Goal: Task Accomplishment & Management: Complete application form

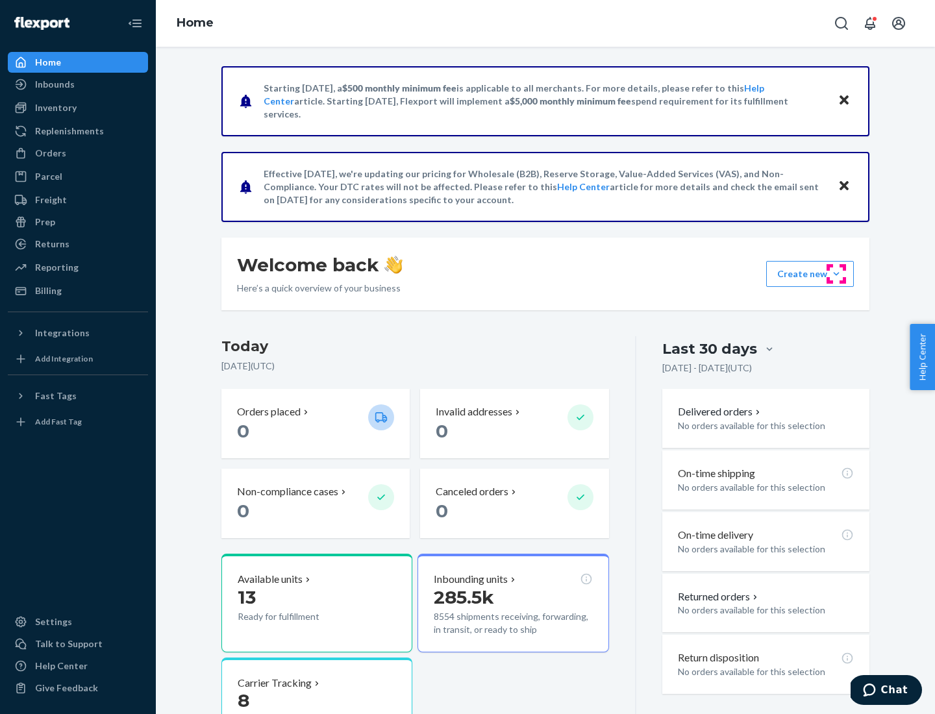
click at [836, 274] on button "Create new Create new inbound Create new order Create new product" at bounding box center [810, 274] width 88 height 26
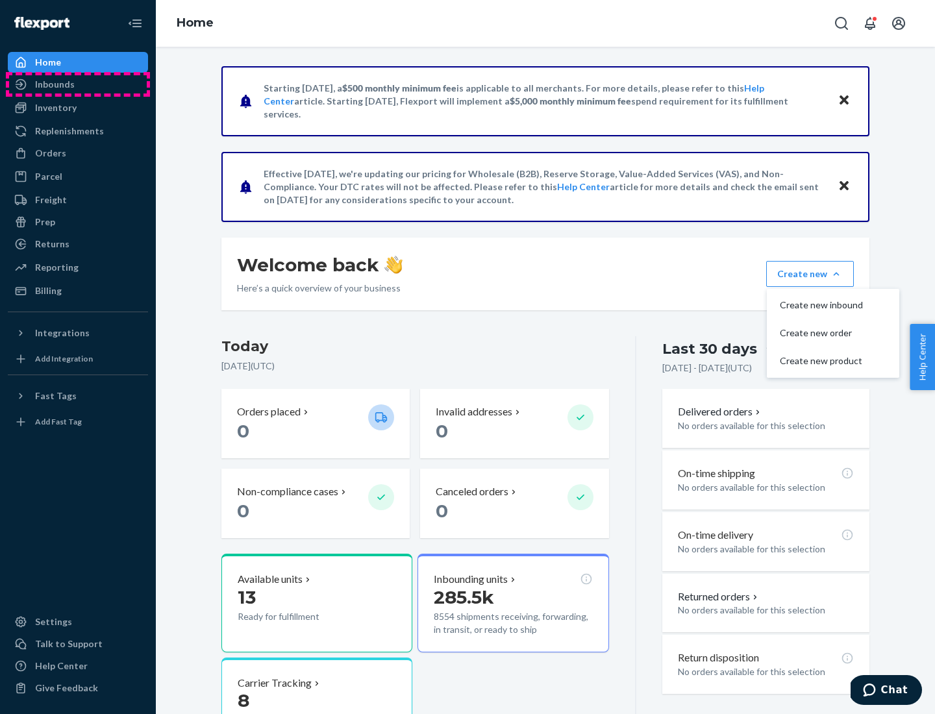
click at [78, 84] on div "Inbounds" at bounding box center [78, 84] width 138 height 18
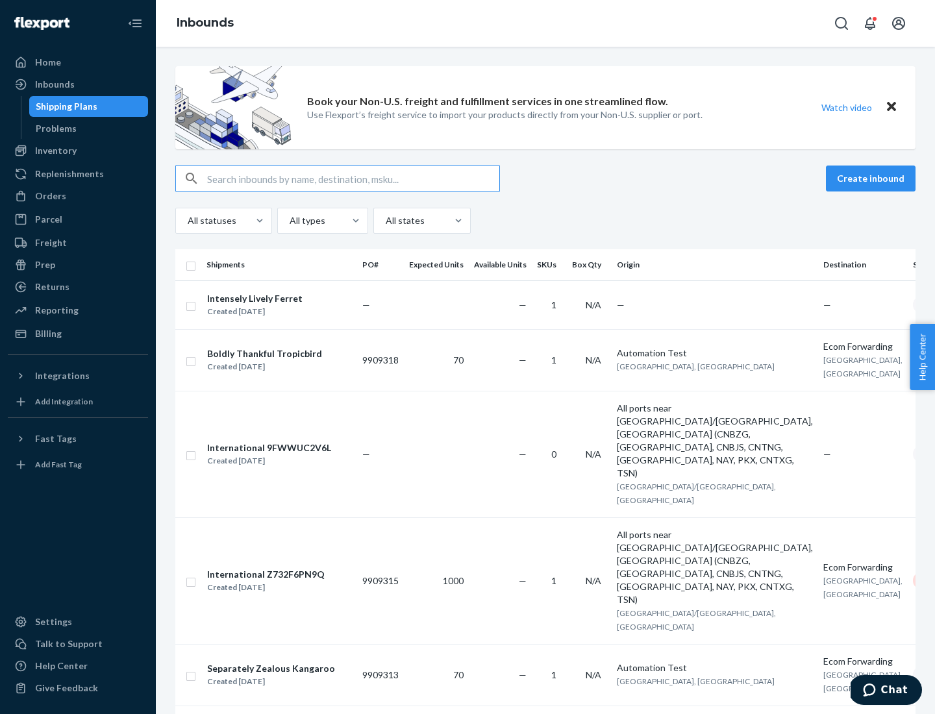
click at [873, 179] on button "Create inbound" at bounding box center [871, 179] width 90 height 26
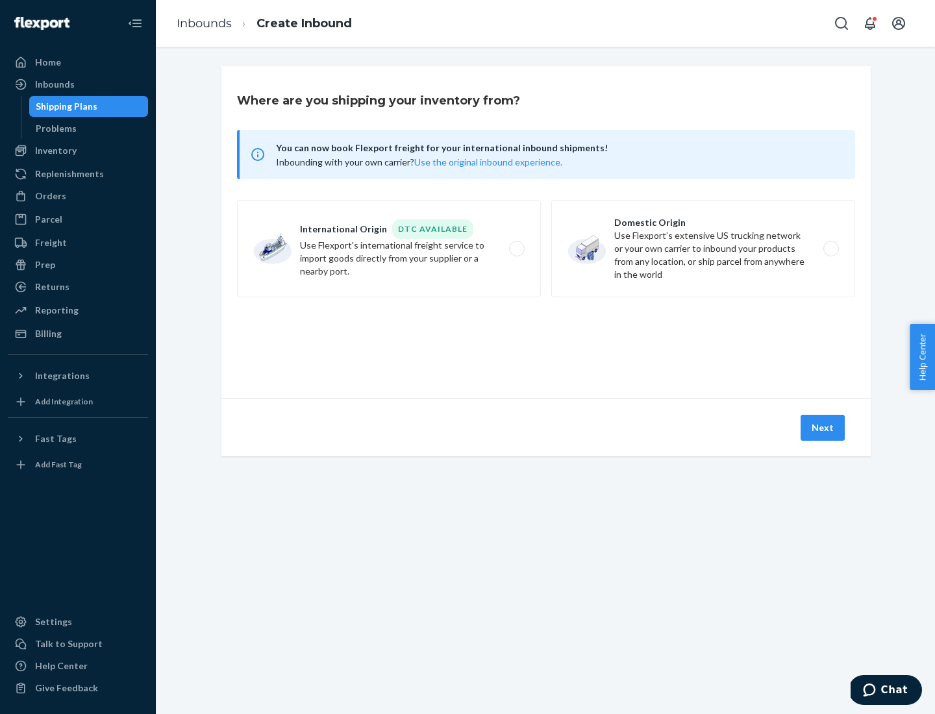
click at [703, 249] on label "Domestic Origin Use Flexport’s extensive US trucking network or your own carrie…" at bounding box center [703, 248] width 304 height 97
click at [830, 249] on input "Domestic Origin Use Flexport’s extensive US trucking network or your own carrie…" at bounding box center [834, 249] width 8 height 8
radio input "true"
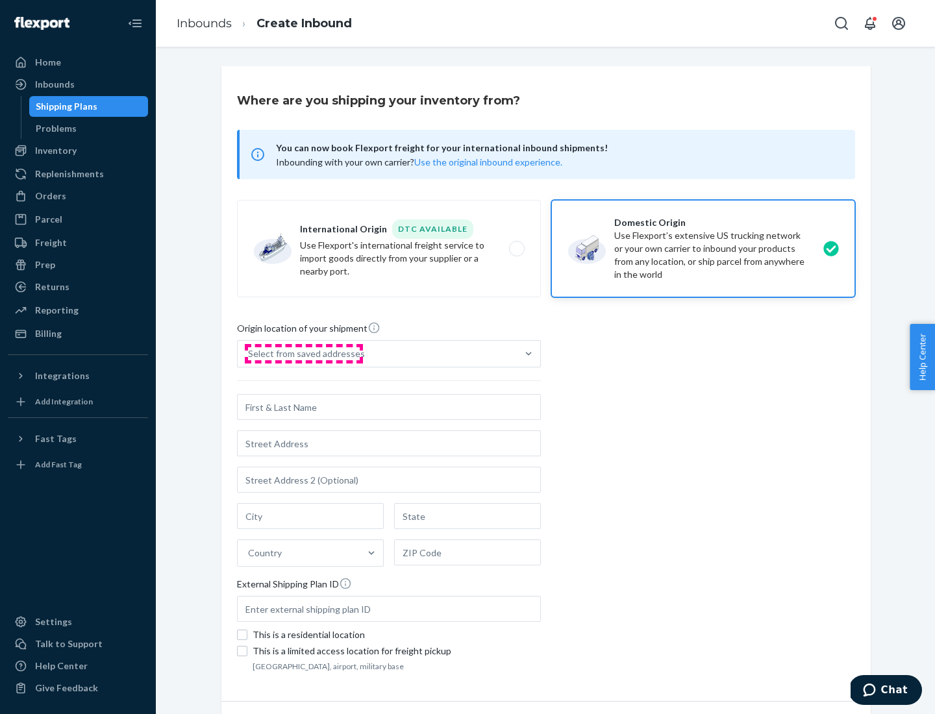
click at [303, 354] on div "Select from saved addresses" at bounding box center [306, 353] width 117 height 13
click at [249, 354] on input "Select from saved addresses" at bounding box center [248, 353] width 1 height 13
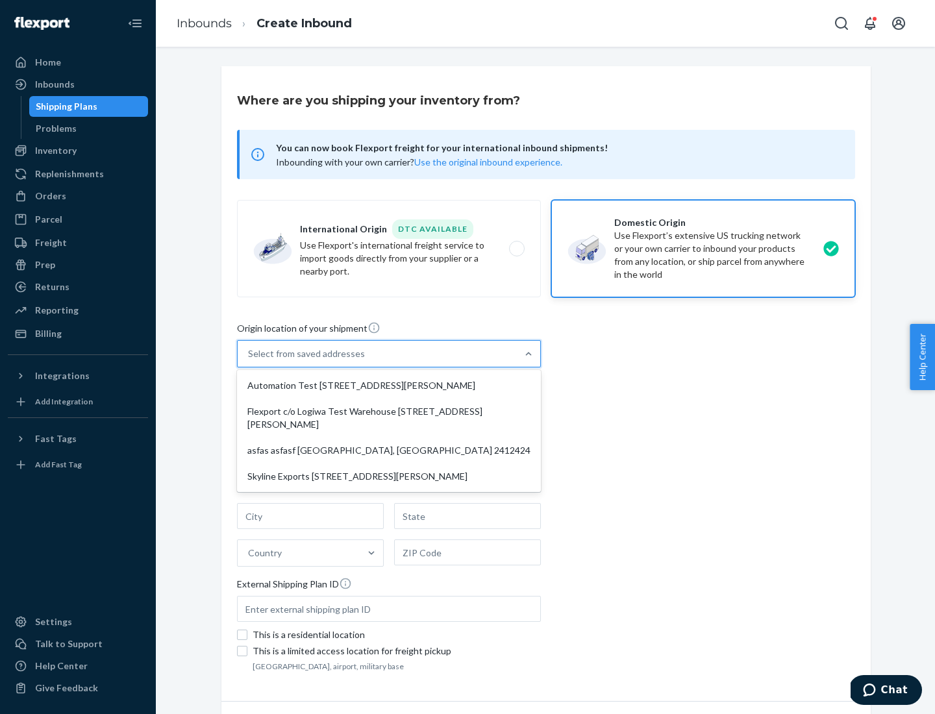
scroll to position [5, 0]
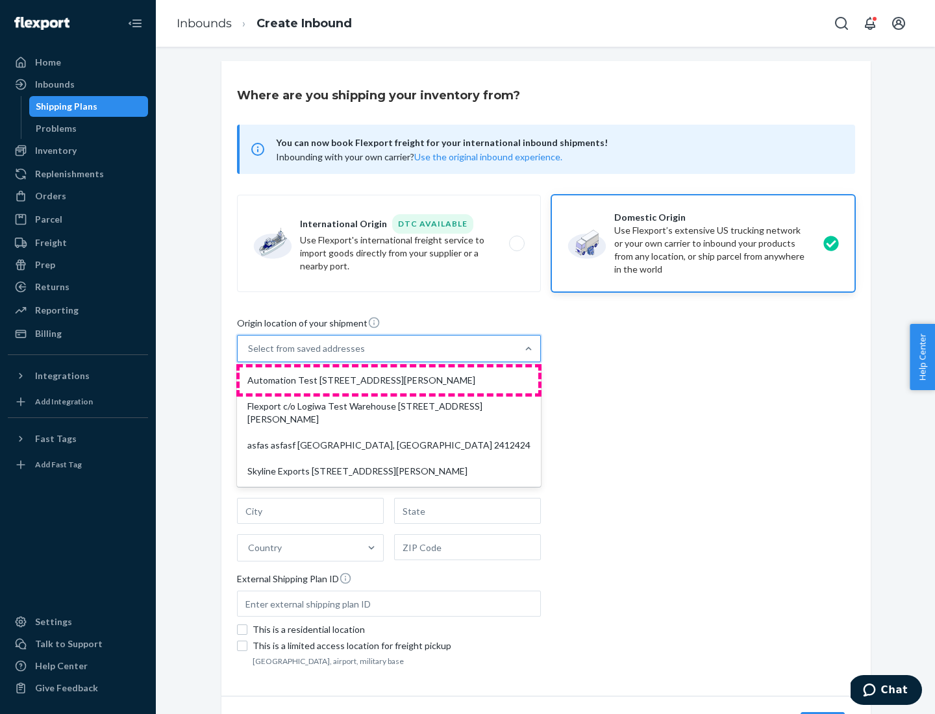
click at [389, 380] on div "Automation Test [STREET_ADDRESS][PERSON_NAME]" at bounding box center [389, 380] width 299 height 26
click at [249, 355] on input "option Automation Test [STREET_ADDRESS][PERSON_NAME] focused, 1 of 4. 4 results…" at bounding box center [248, 348] width 1 height 13
type input "Automation Test"
type input "9th Floor"
type input "[GEOGRAPHIC_DATA]"
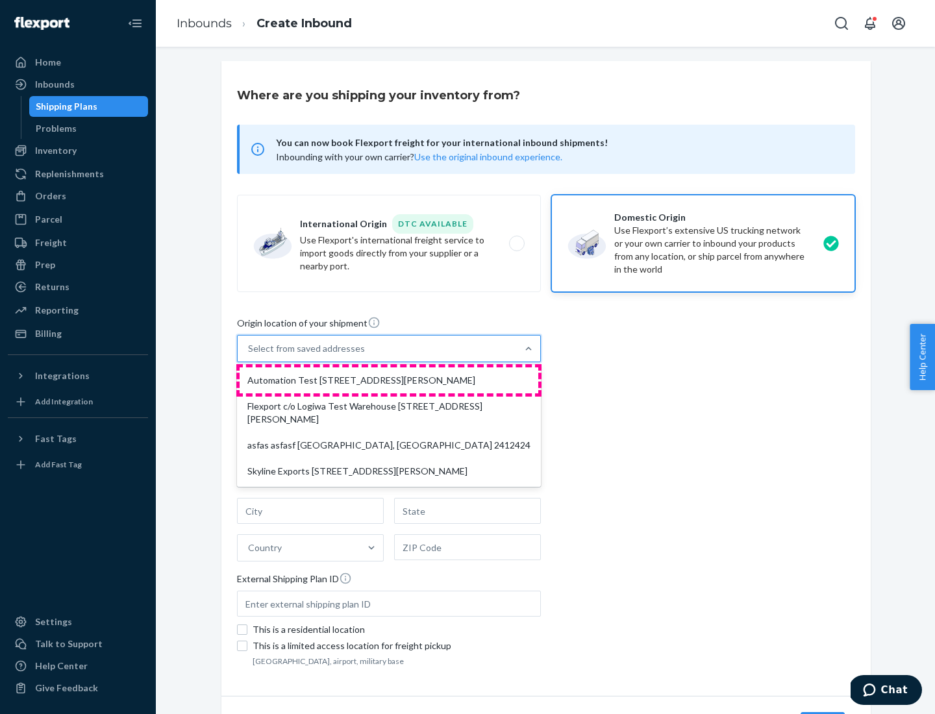
type input "CA"
type input "94104"
type input "[STREET_ADDRESS][PERSON_NAME]"
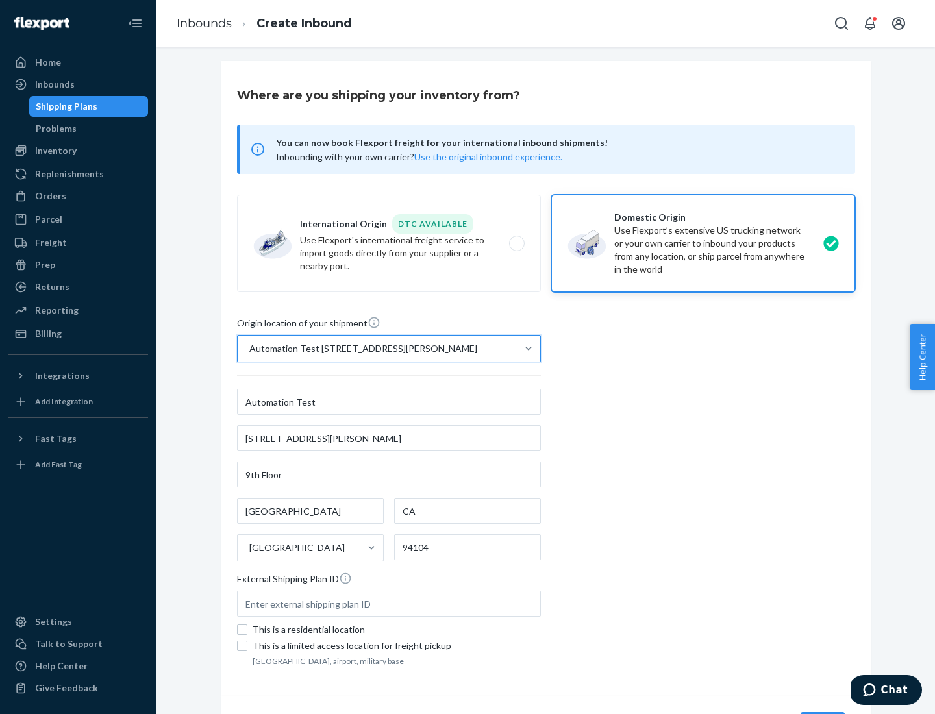
scroll to position [76, 0]
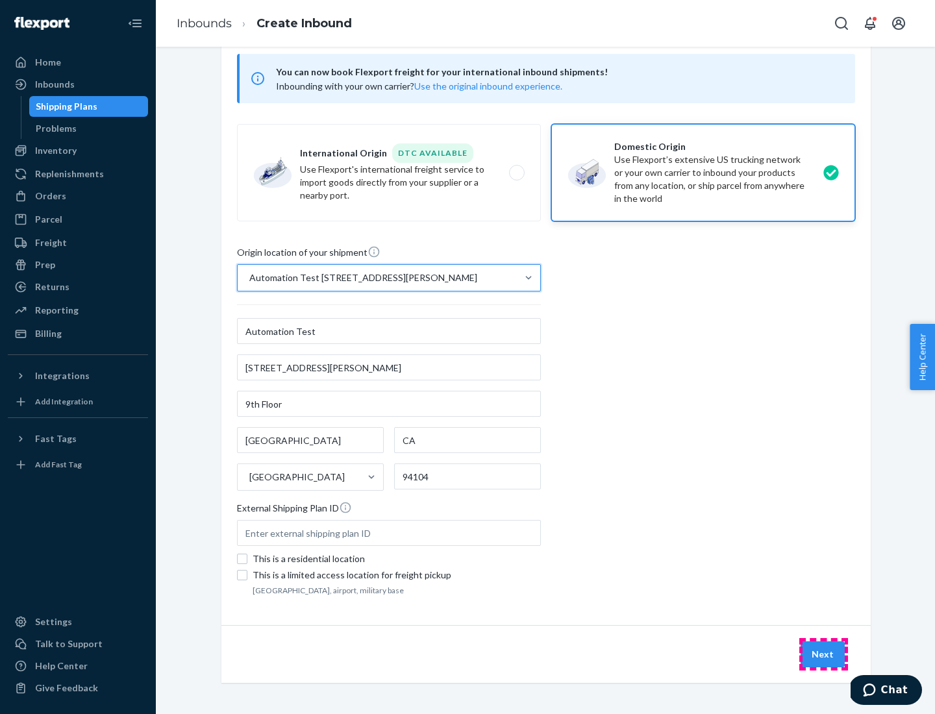
click at [823, 654] on button "Next" at bounding box center [823, 654] width 44 height 26
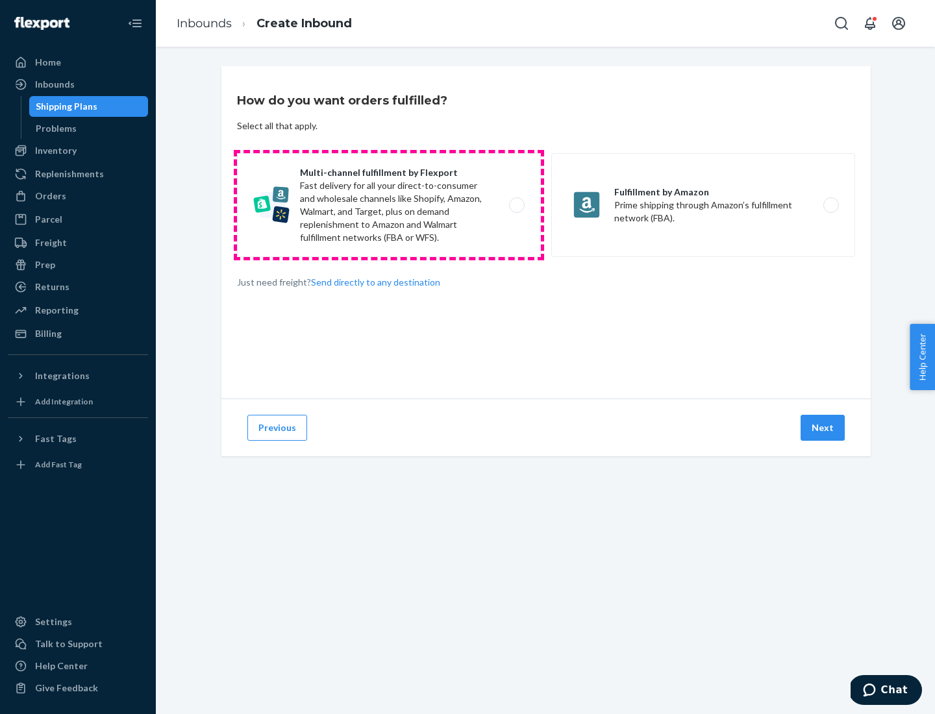
click at [389, 205] on label "Multi-channel fulfillment by Flexport Fast delivery for all your direct-to-cons…" at bounding box center [389, 205] width 304 height 104
click at [516, 205] on input "Multi-channel fulfillment by Flexport Fast delivery for all your direct-to-cons…" at bounding box center [520, 205] width 8 height 8
radio input "true"
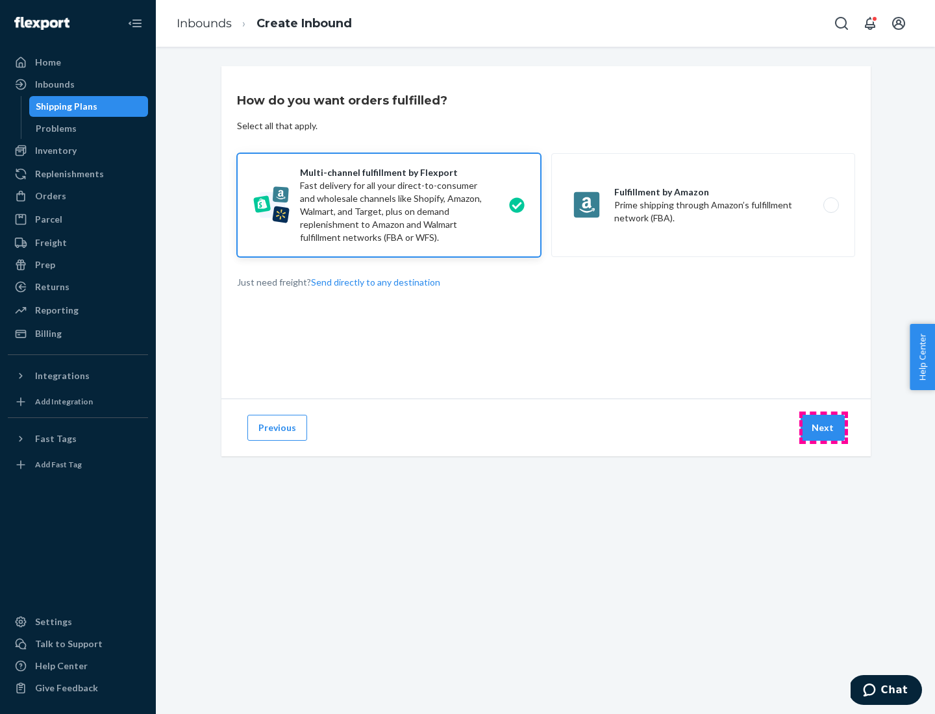
click at [823, 428] on button "Next" at bounding box center [823, 428] width 44 height 26
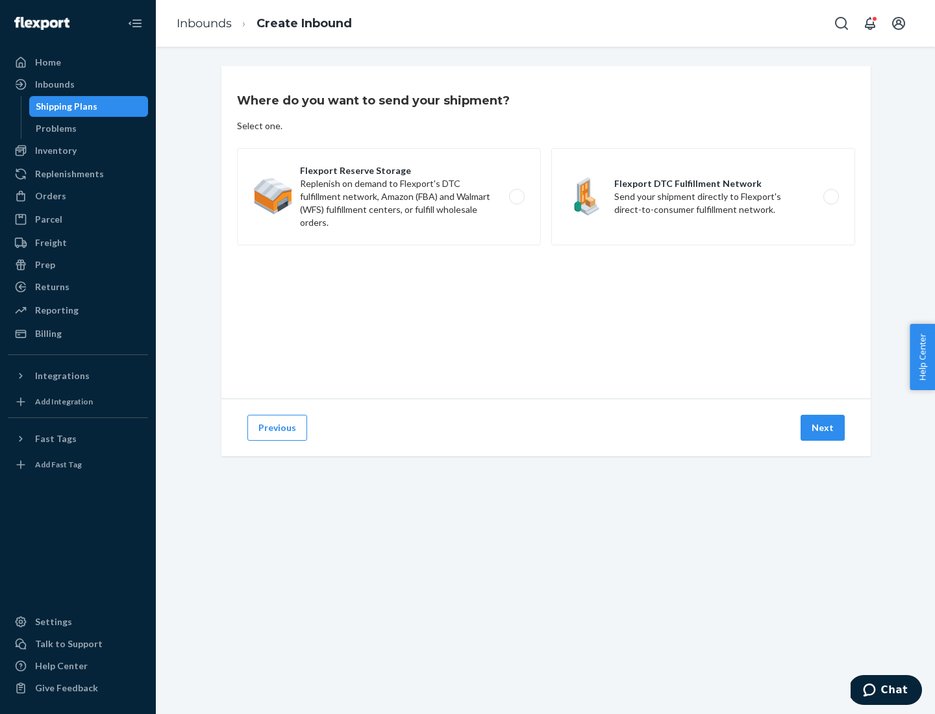
click at [703, 197] on label "Flexport DTC Fulfillment Network Send your shipment directly to Flexport's dire…" at bounding box center [703, 196] width 304 height 97
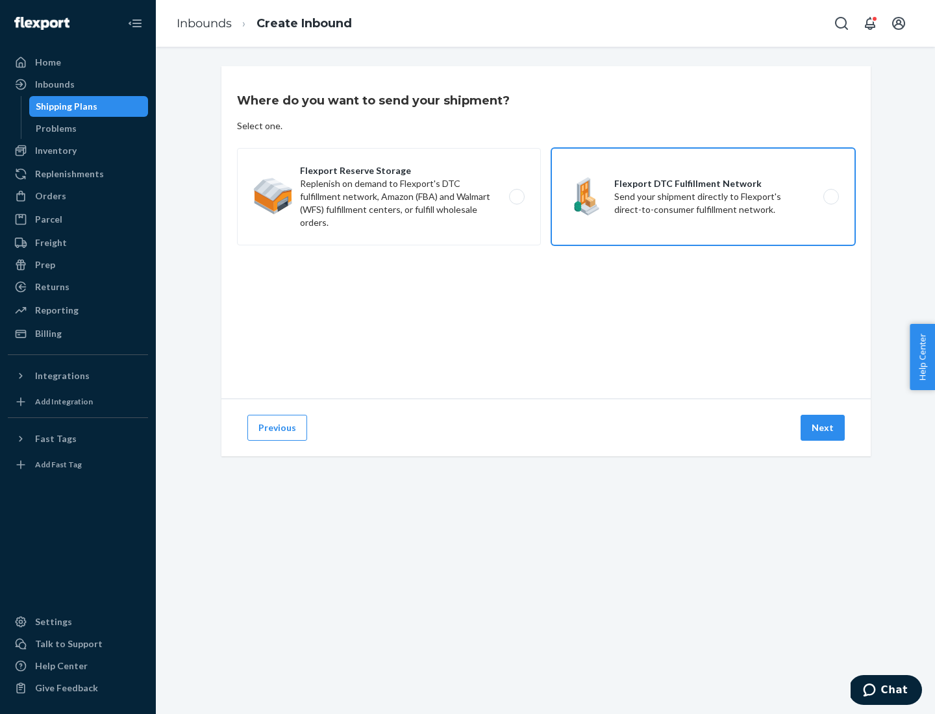
click at [830, 197] on input "Flexport DTC Fulfillment Network Send your shipment directly to Flexport's dire…" at bounding box center [834, 197] width 8 height 8
radio input "true"
click at [823, 428] on button "Next" at bounding box center [823, 428] width 44 height 26
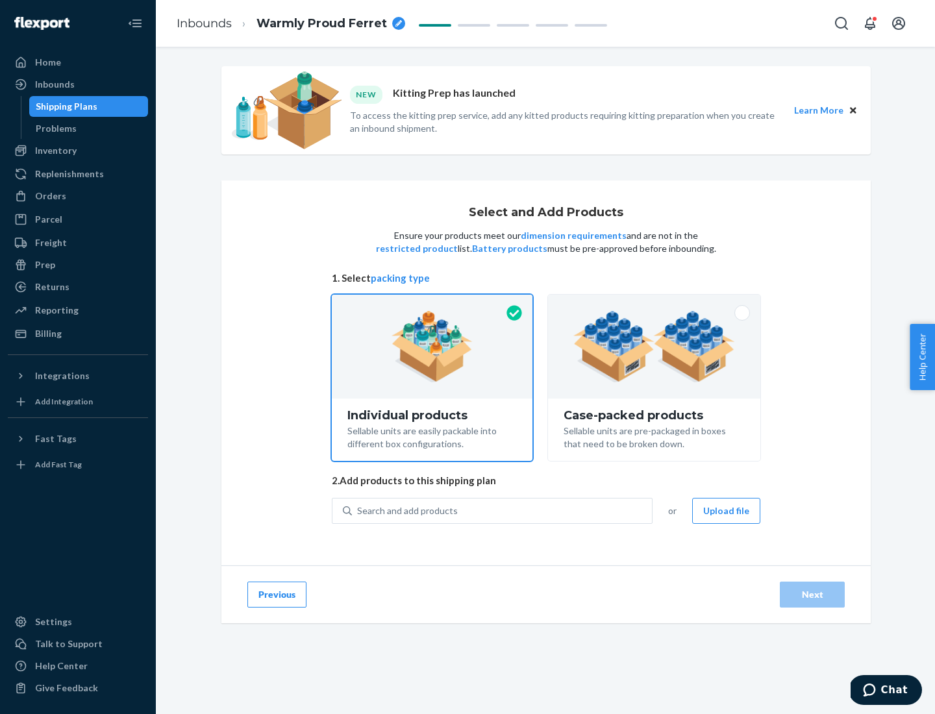
click at [654, 347] on img at bounding box center [654, 346] width 162 height 71
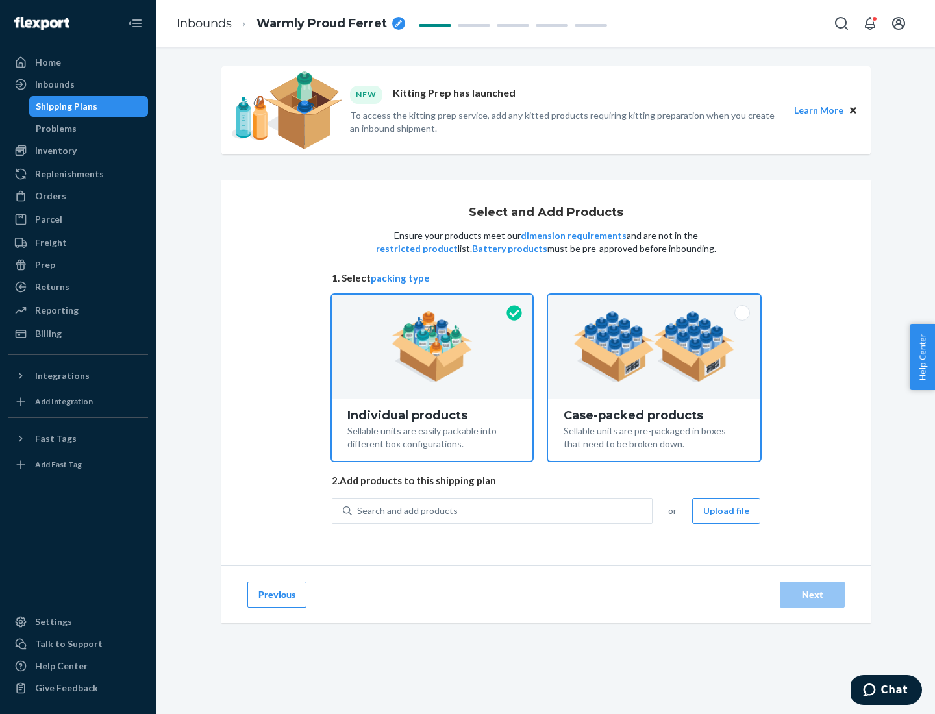
click at [654, 303] on input "Case-packed products Sellable units are pre-packaged in boxes that need to be b…" at bounding box center [654, 299] width 8 height 8
radio input "true"
radio input "false"
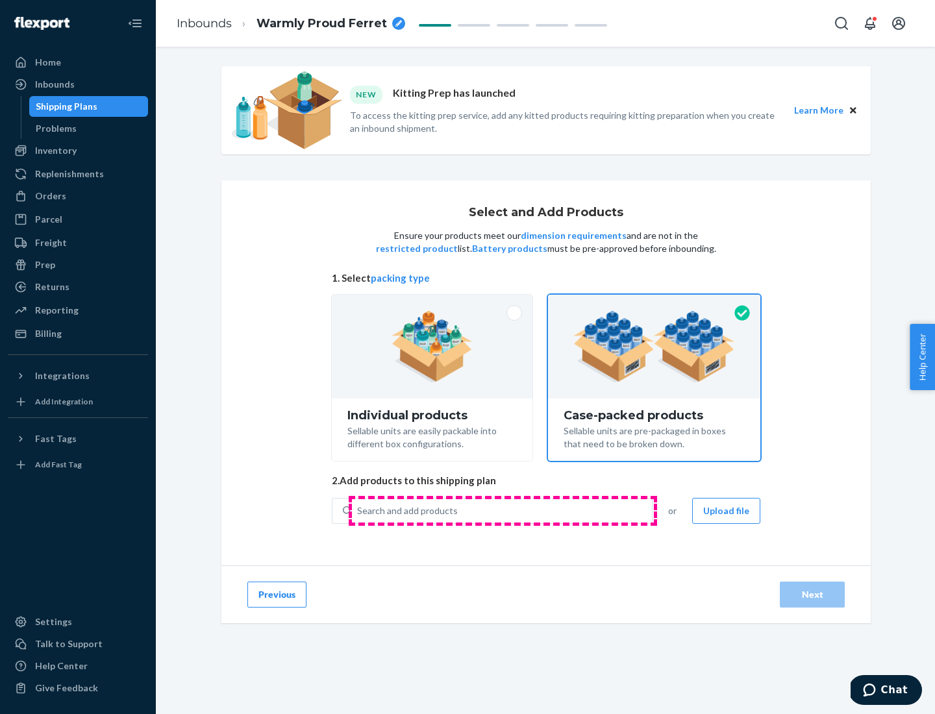
click at [503, 510] on div "Search and add products" at bounding box center [502, 510] width 300 height 23
click at [358, 510] on input "Search and add products" at bounding box center [357, 510] width 1 height 13
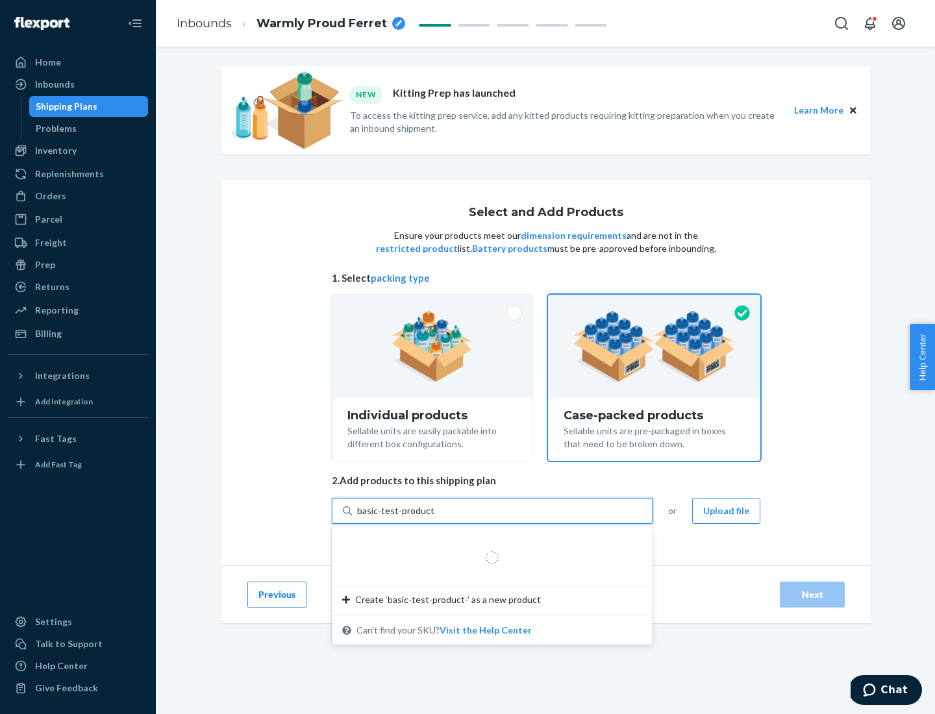
type input "basic-test-product-1"
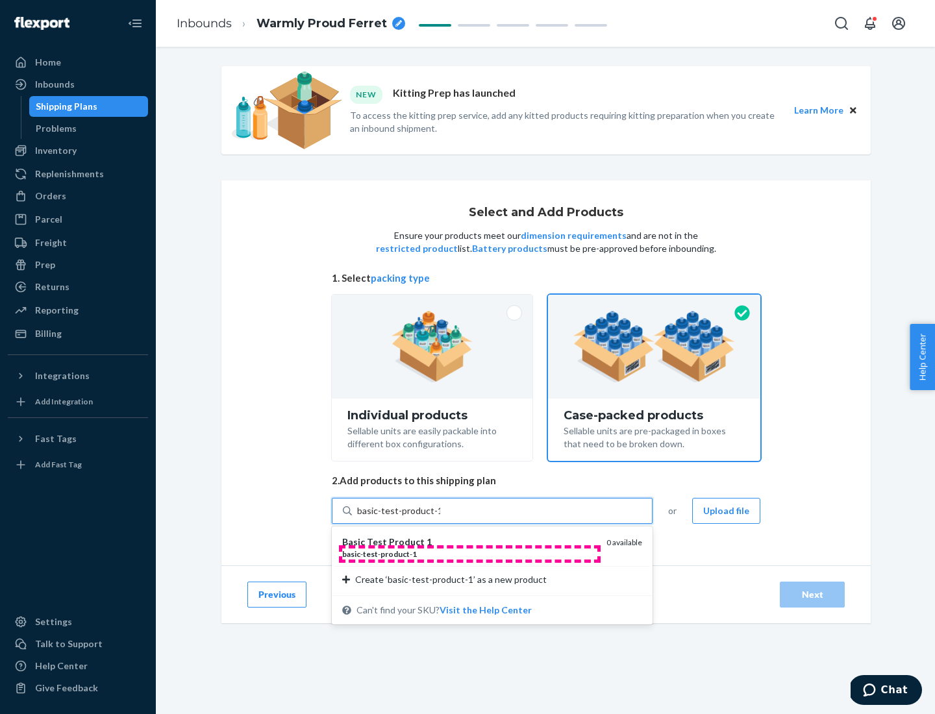
click at [469, 554] on div "basic - test - product - 1" at bounding box center [469, 554] width 254 height 11
click at [440, 517] on input "basic-test-product-1" at bounding box center [398, 510] width 83 height 13
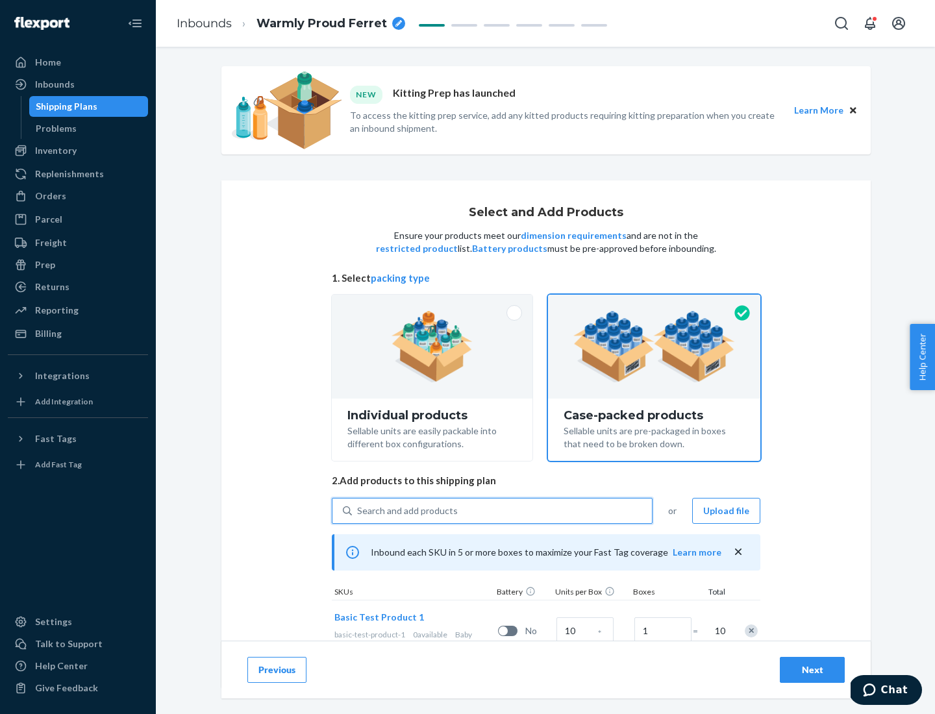
scroll to position [47, 0]
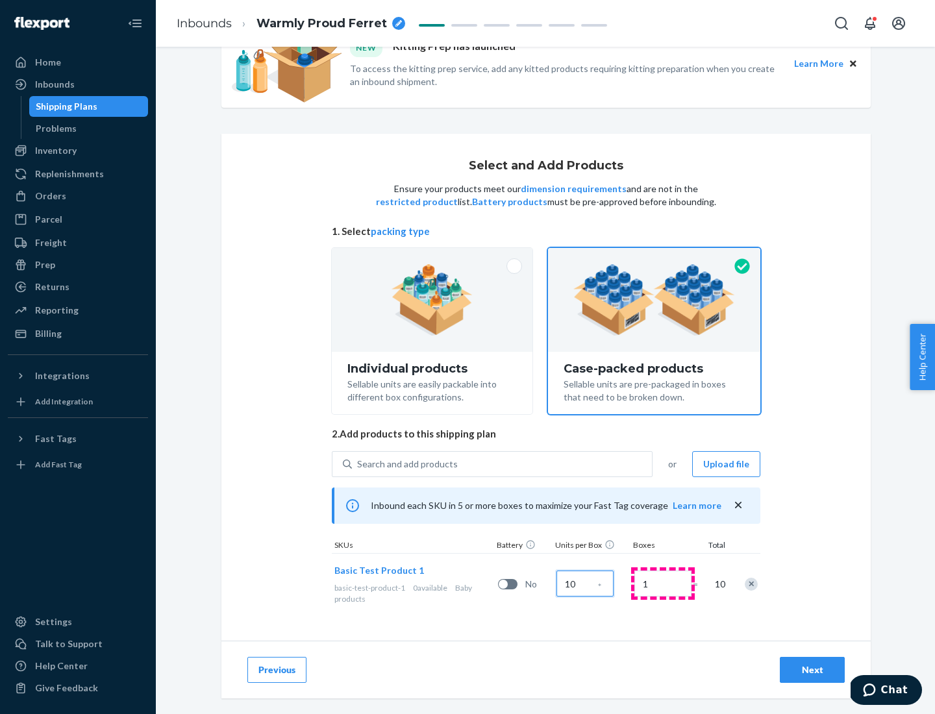
type input "10"
type input "7"
click at [812, 670] on div "Next" at bounding box center [812, 670] width 43 height 13
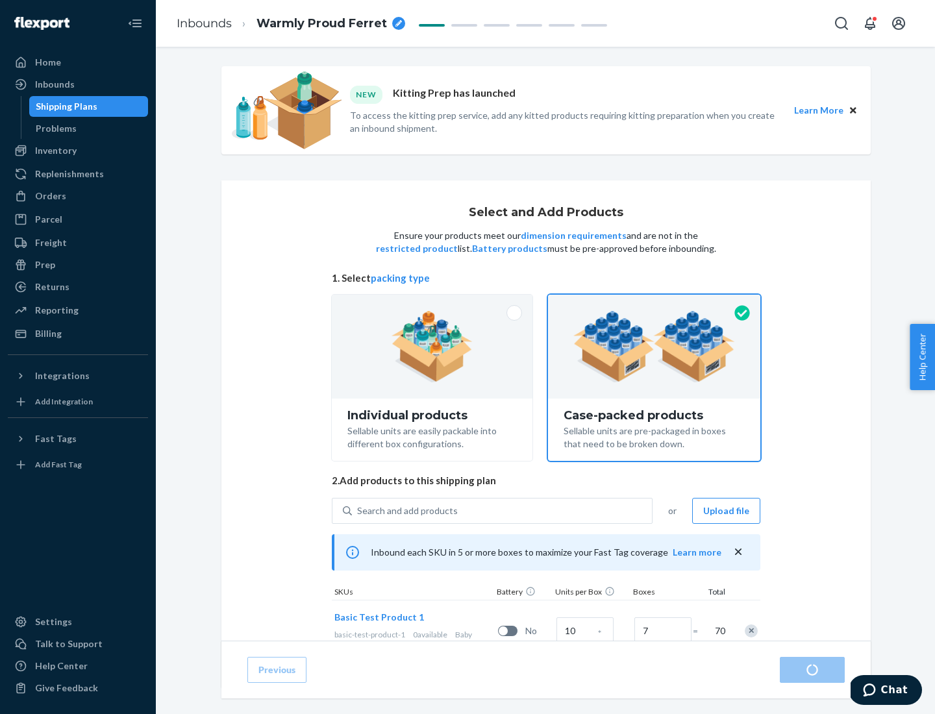
radio input "true"
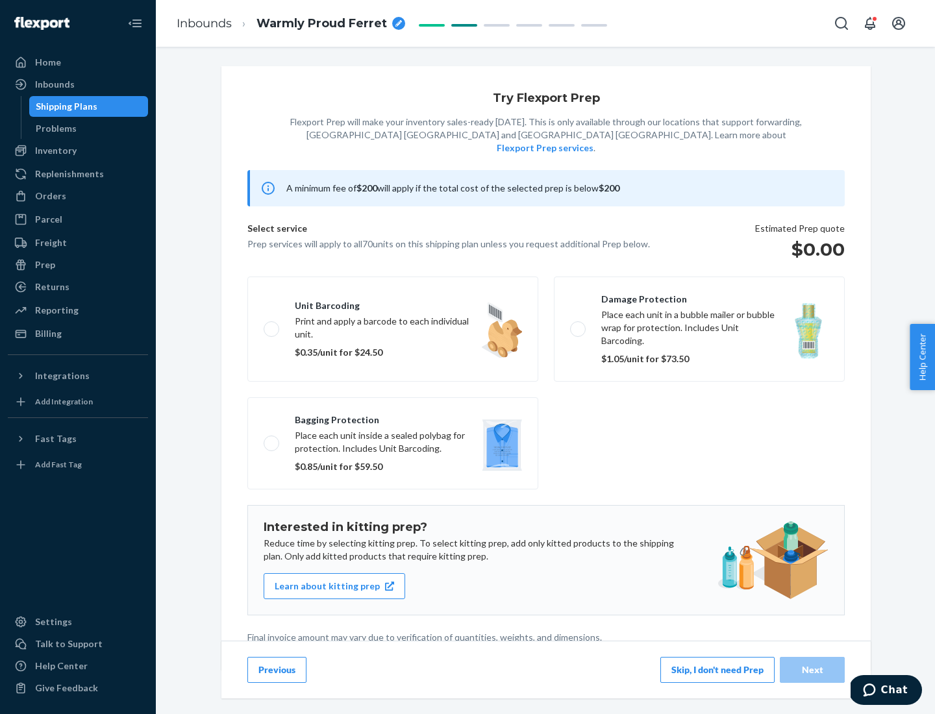
scroll to position [3, 0]
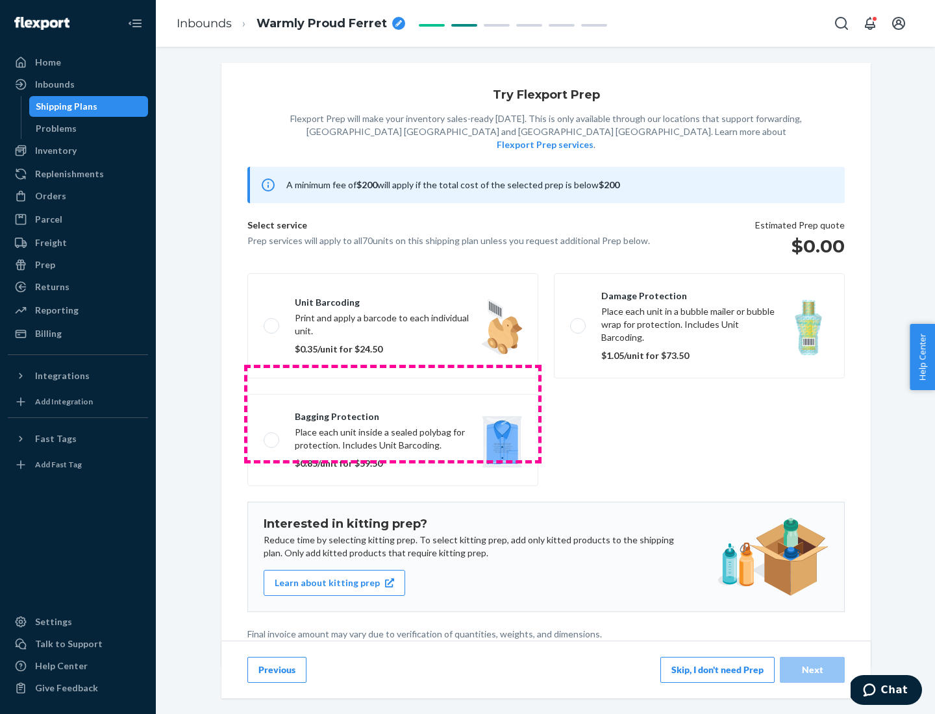
click at [393, 414] on label "Bagging protection Place each unit inside a sealed polybag for protection. Incl…" at bounding box center [392, 440] width 291 height 92
click at [272, 436] on input "Bagging protection Place each unit inside a sealed polybag for protection. Incl…" at bounding box center [268, 440] width 8 height 8
checkbox input "true"
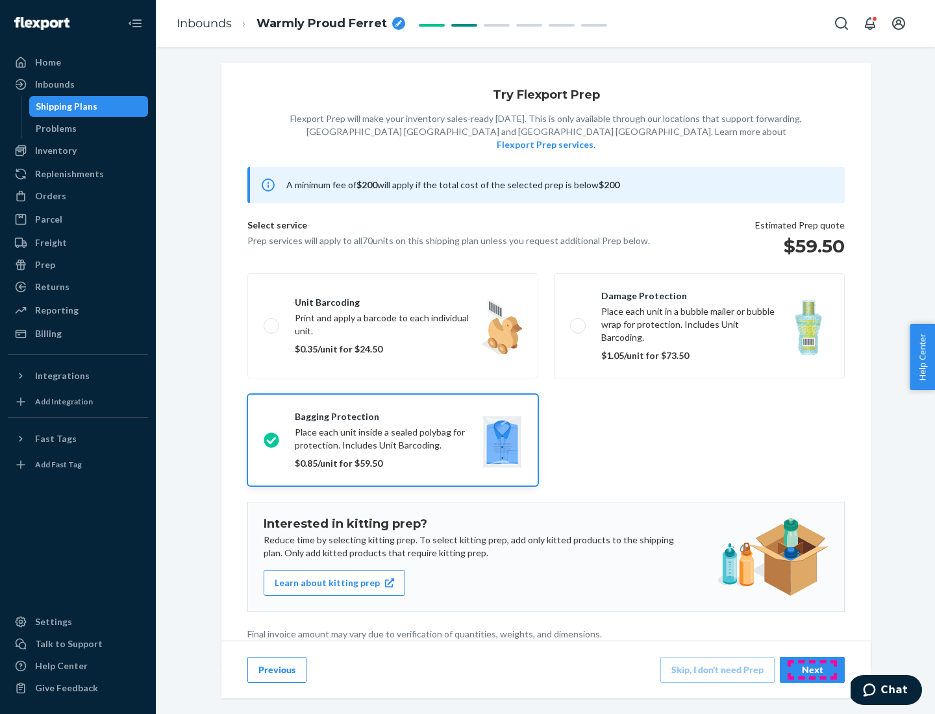
click at [812, 669] on div "Next" at bounding box center [812, 670] width 43 height 13
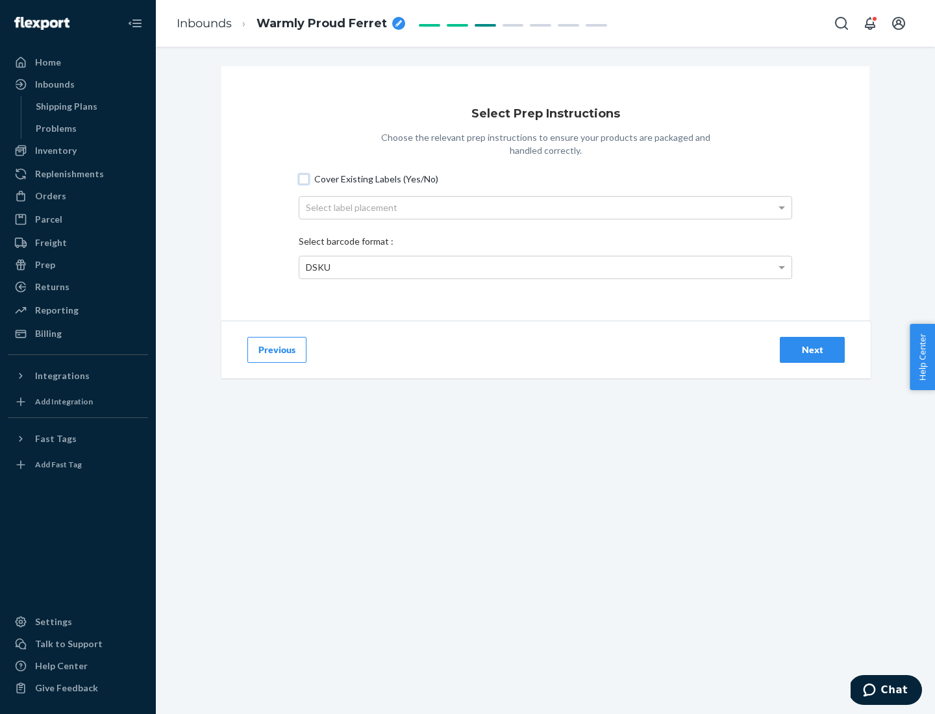
click at [304, 179] on input "Cover Existing Labels (Yes/No)" at bounding box center [304, 179] width 10 height 10
checkbox input "true"
click at [545, 207] on div "Select label placement" at bounding box center [545, 208] width 492 height 22
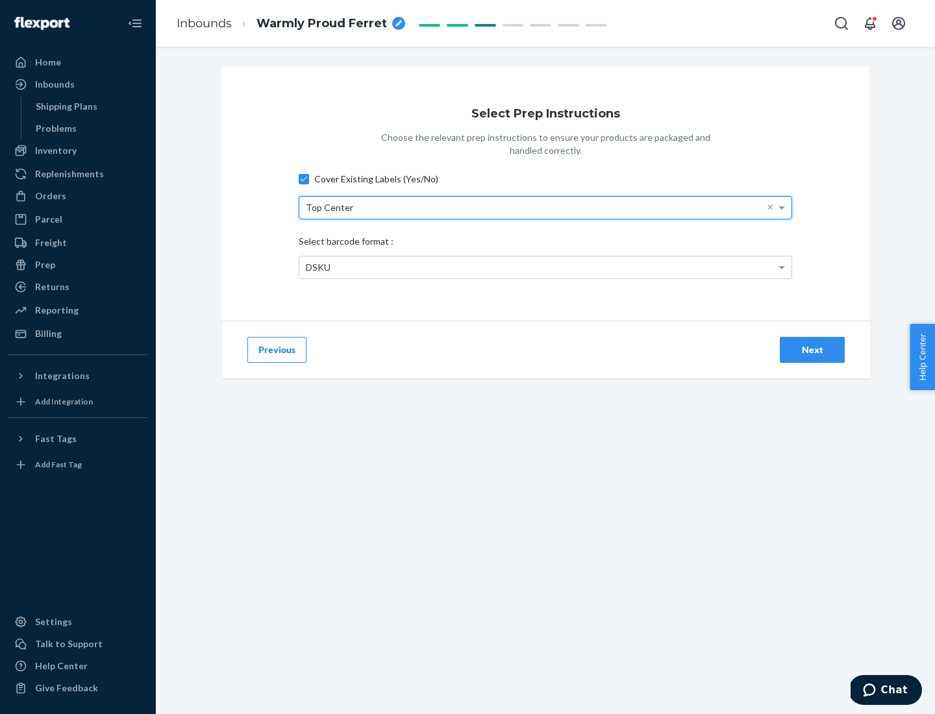
click at [545, 267] on div "DSKU" at bounding box center [545, 267] width 492 height 22
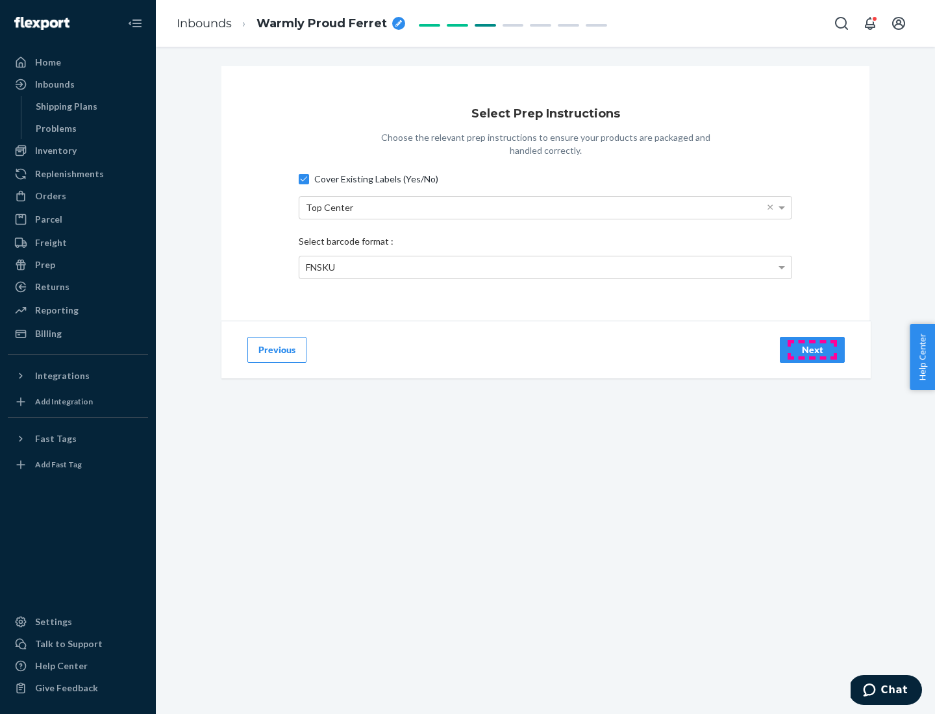
click at [812, 349] on div "Next" at bounding box center [812, 349] width 43 height 13
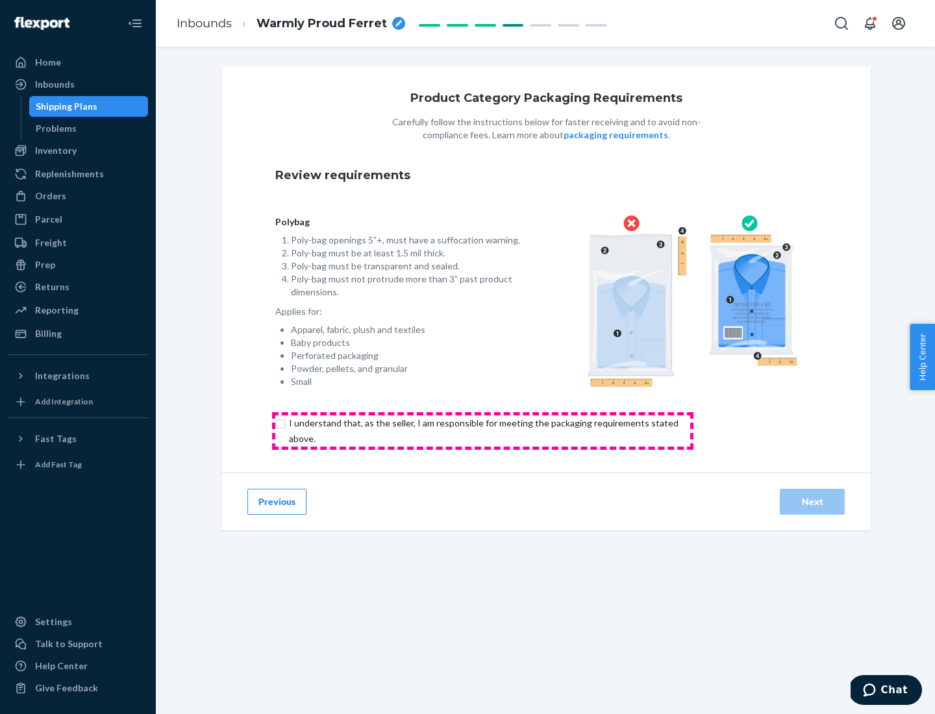
click at [482, 430] on input "checkbox" at bounding box center [491, 431] width 432 height 31
checkbox input "true"
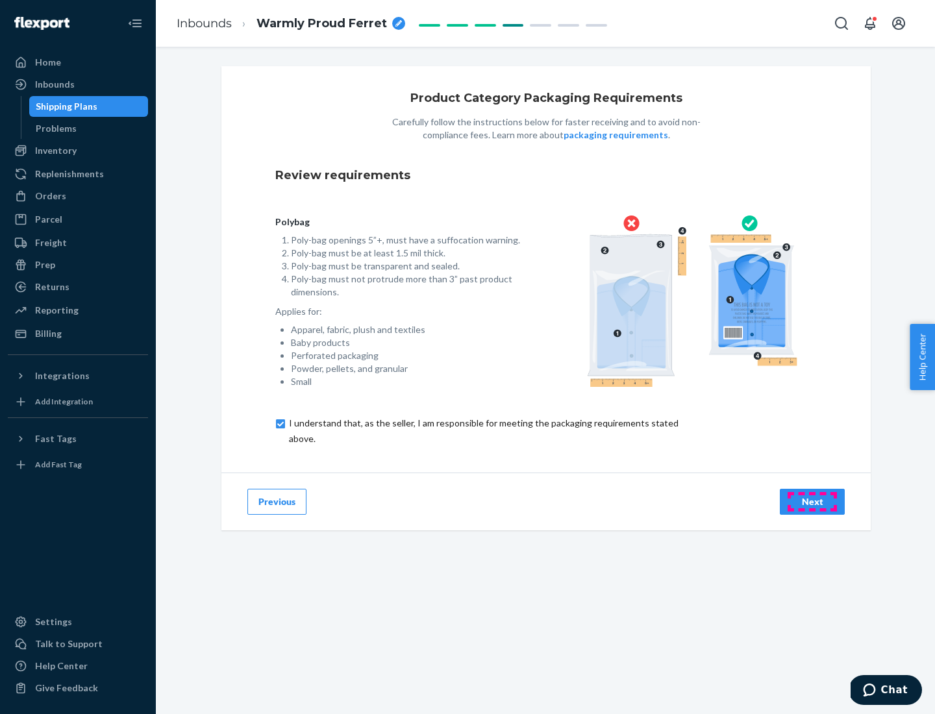
click at [812, 501] on div "Next" at bounding box center [812, 501] width 43 height 13
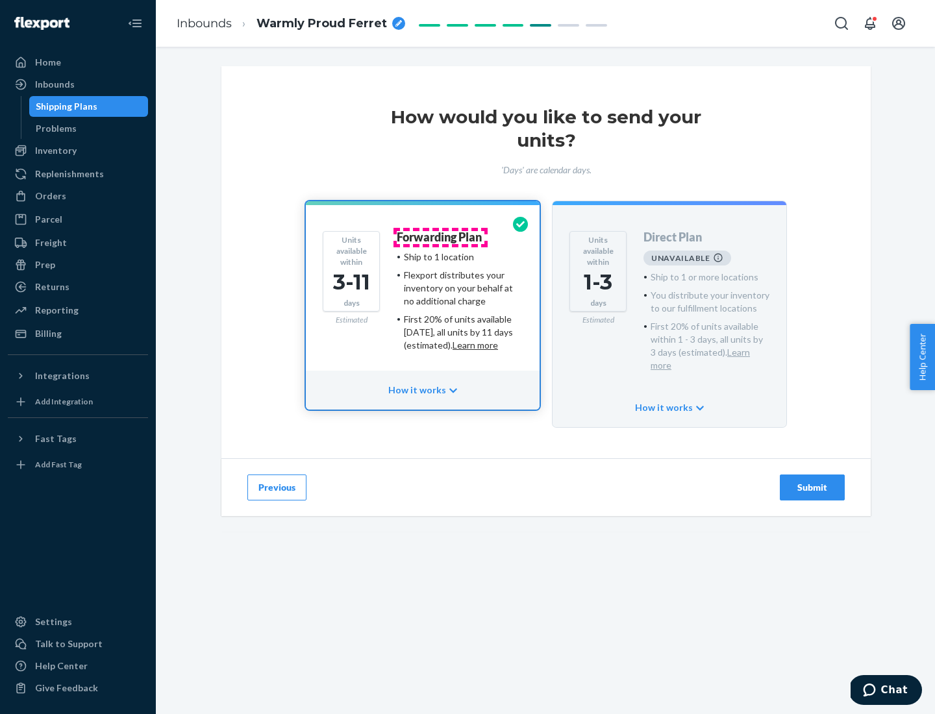
click at [440, 237] on h4 "Forwarding Plan" at bounding box center [439, 237] width 85 height 13
click at [812, 481] on div "Submit" at bounding box center [812, 487] width 43 height 13
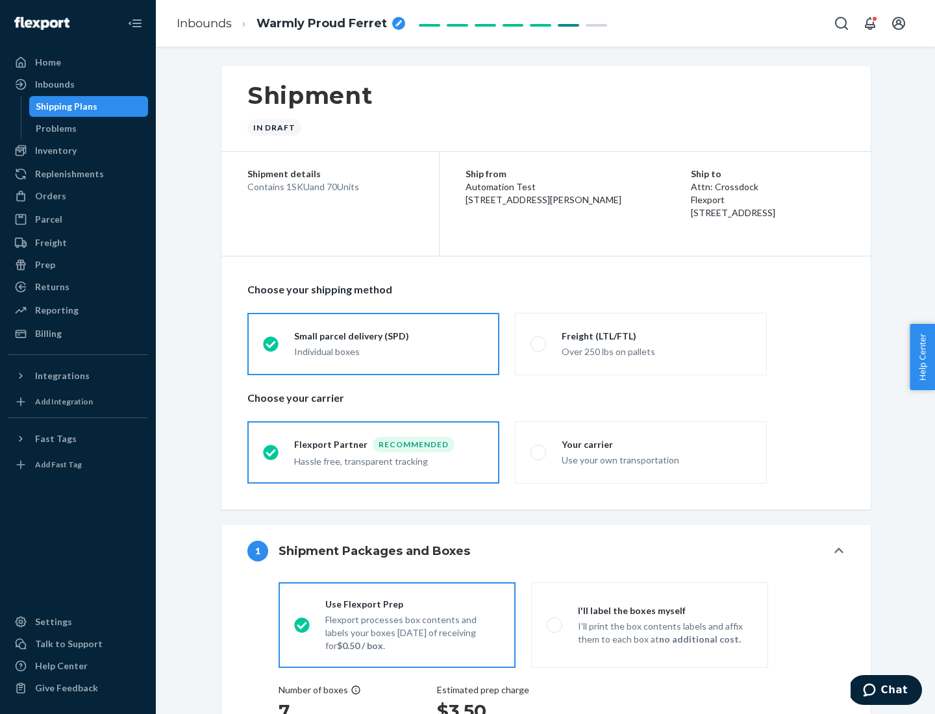
radio input "true"
radio input "false"
radio input "true"
radio input "false"
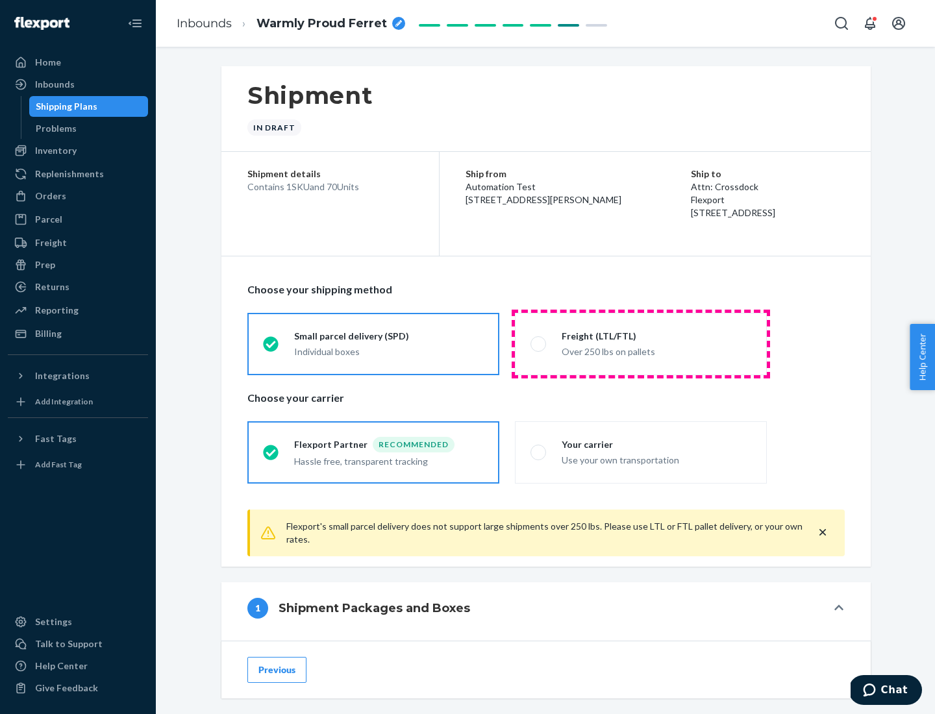
click at [641, 343] on div "Over 250 lbs on pallets" at bounding box center [657, 351] width 190 height 16
click at [539, 343] on input "Freight (LTL/FTL) Over 250 lbs on pallets" at bounding box center [534, 344] width 8 height 8
radio input "true"
radio input "false"
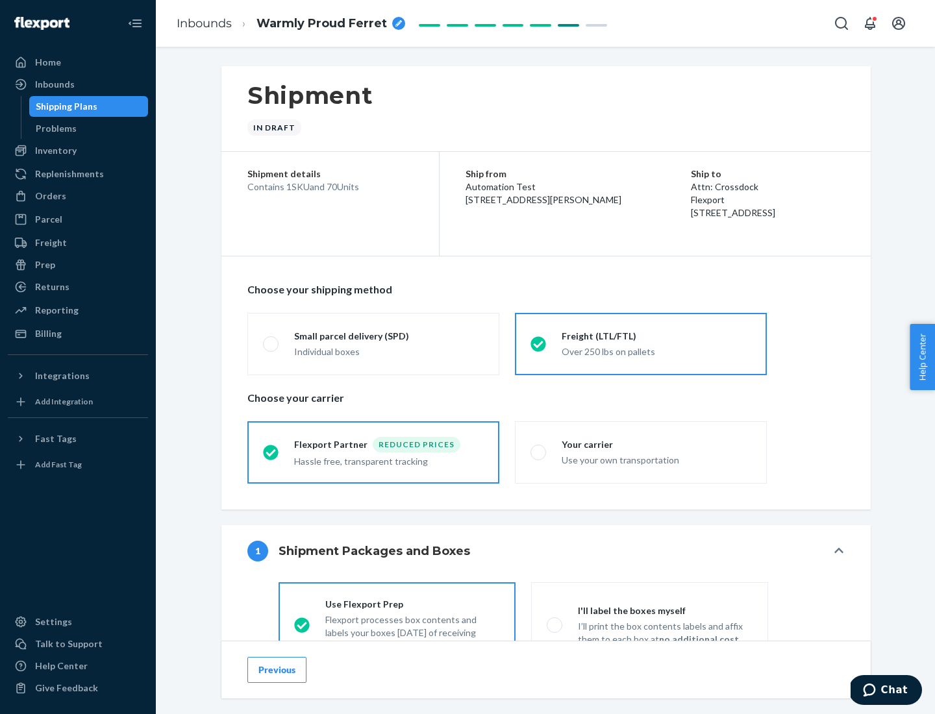
scroll to position [72, 0]
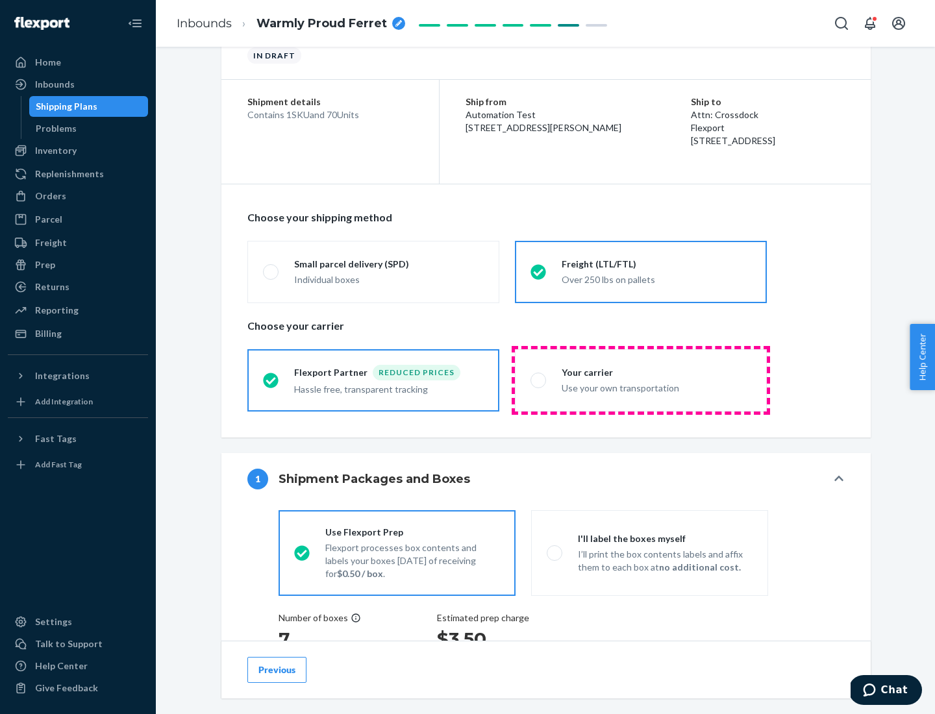
click at [641, 380] on div "Use your own transportation" at bounding box center [657, 387] width 190 height 16
click at [539, 380] on input "Your carrier Use your own transportation" at bounding box center [534, 380] width 8 height 8
radio input "true"
radio input "false"
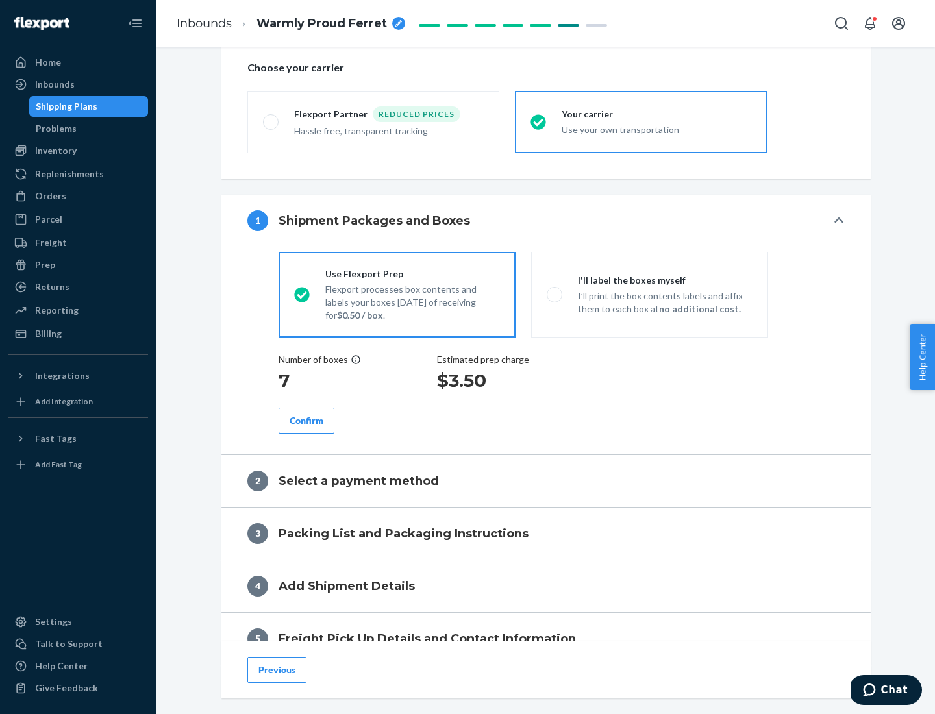
scroll to position [245, 0]
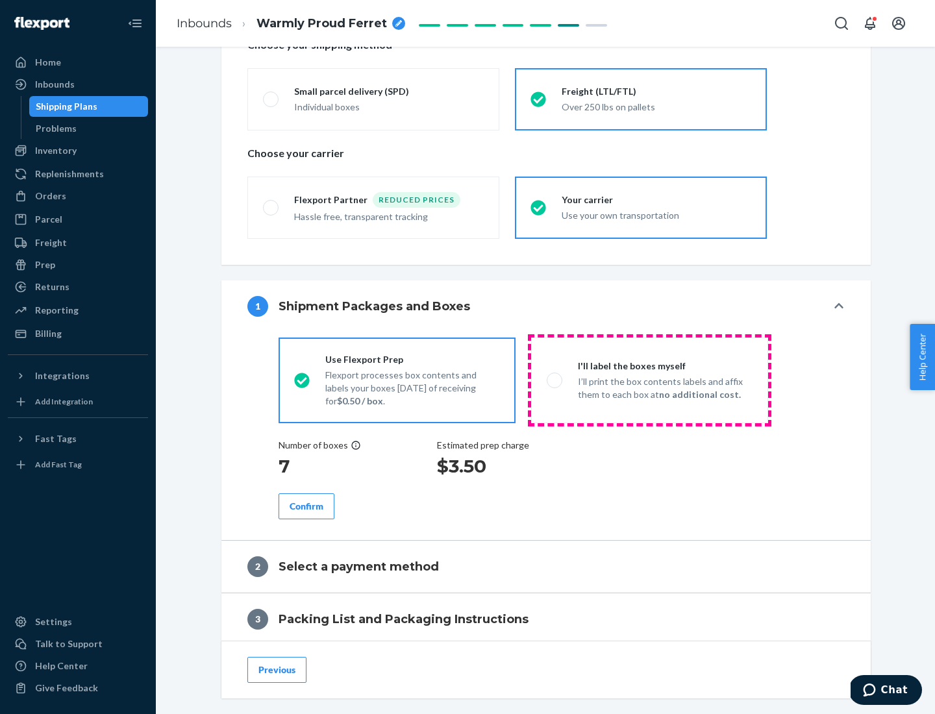
click at [649, 380] on p "I’ll print the box contents labels and affix them to each box at no additional …" at bounding box center [665, 388] width 175 height 26
click at [555, 380] on input "I'll label the boxes myself I’ll print the box contents labels and affix them t…" at bounding box center [551, 380] width 8 height 8
radio input "true"
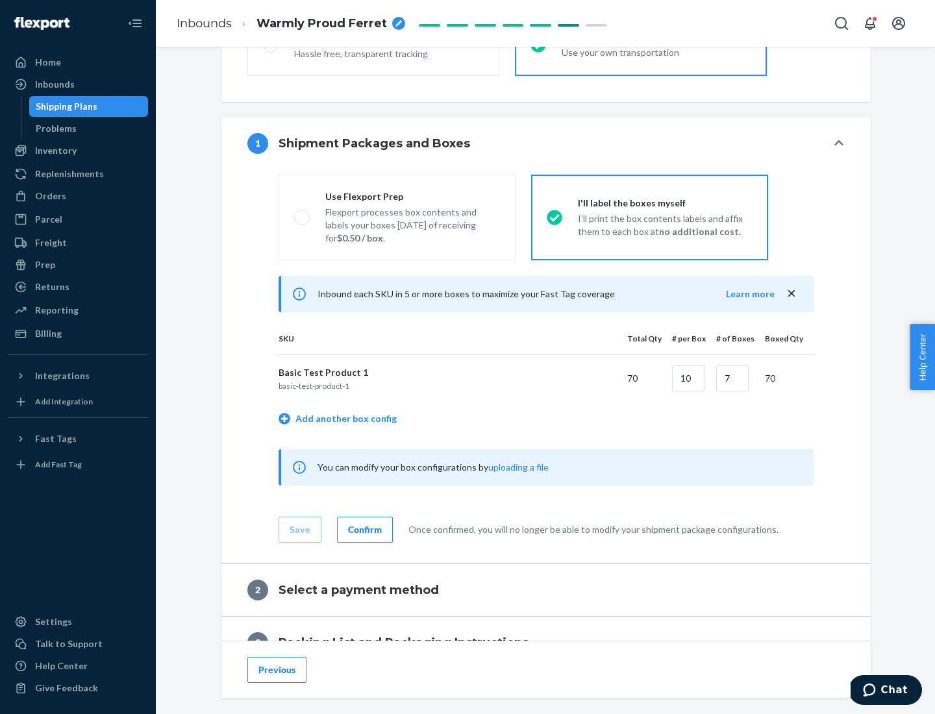
scroll to position [224, 0]
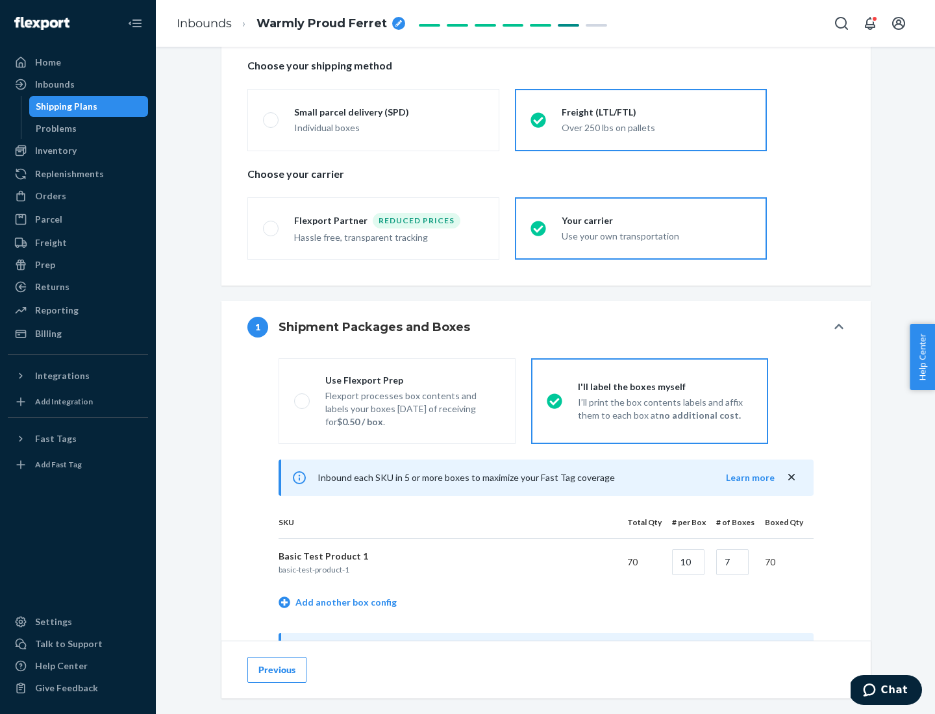
click at [412, 380] on div "Use Flexport Prep" at bounding box center [412, 380] width 175 height 13
click at [303, 397] on input "Use Flexport Prep Flexport processes box contents and labels your boxes [DATE] …" at bounding box center [298, 401] width 8 height 8
radio input "true"
radio input "false"
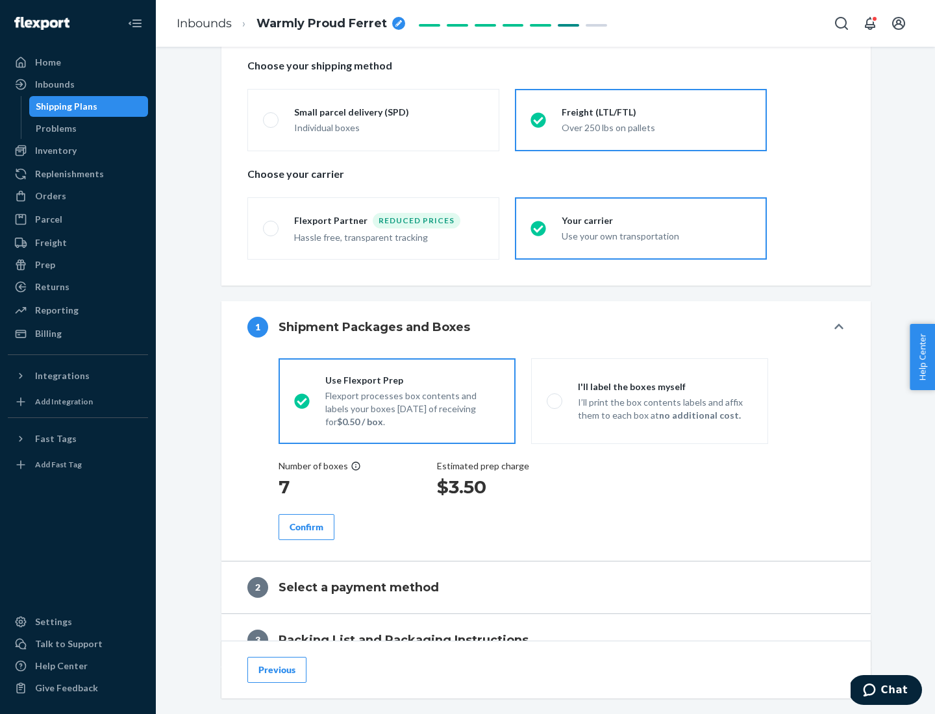
scroll to position [371, 0]
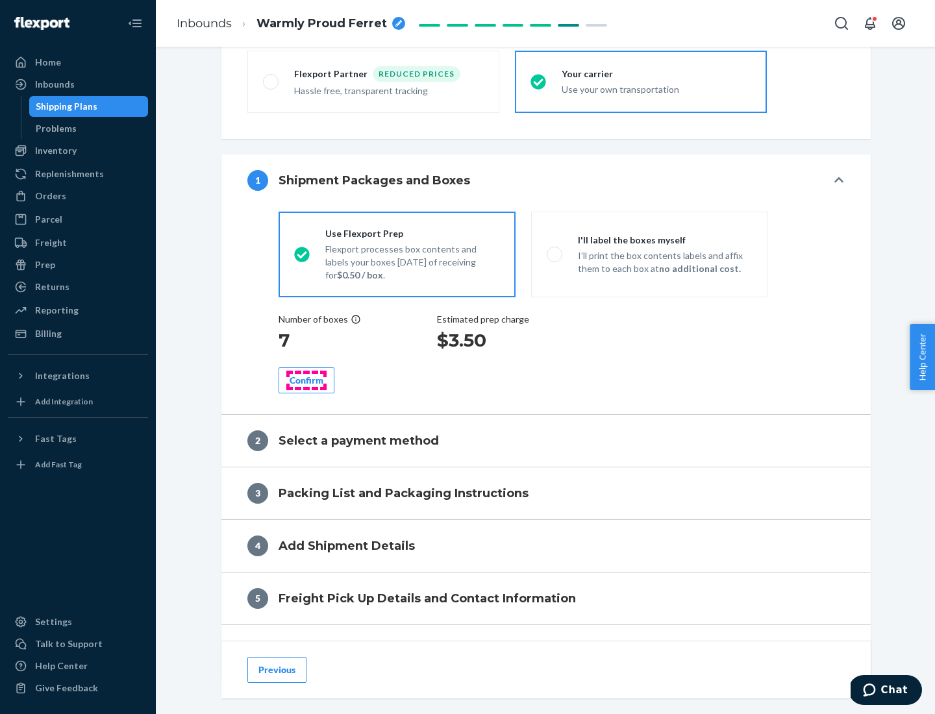
click at [306, 380] on div "Confirm" at bounding box center [307, 380] width 34 height 13
radio input "false"
